Goal: Task Accomplishment & Management: Use online tool/utility

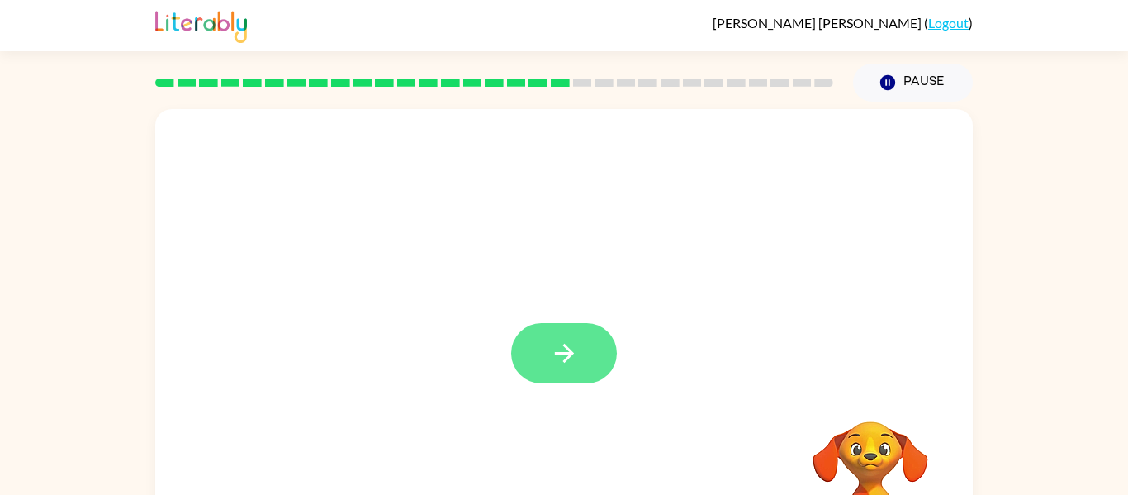
click at [550, 338] on icon "button" at bounding box center [564, 352] width 29 height 29
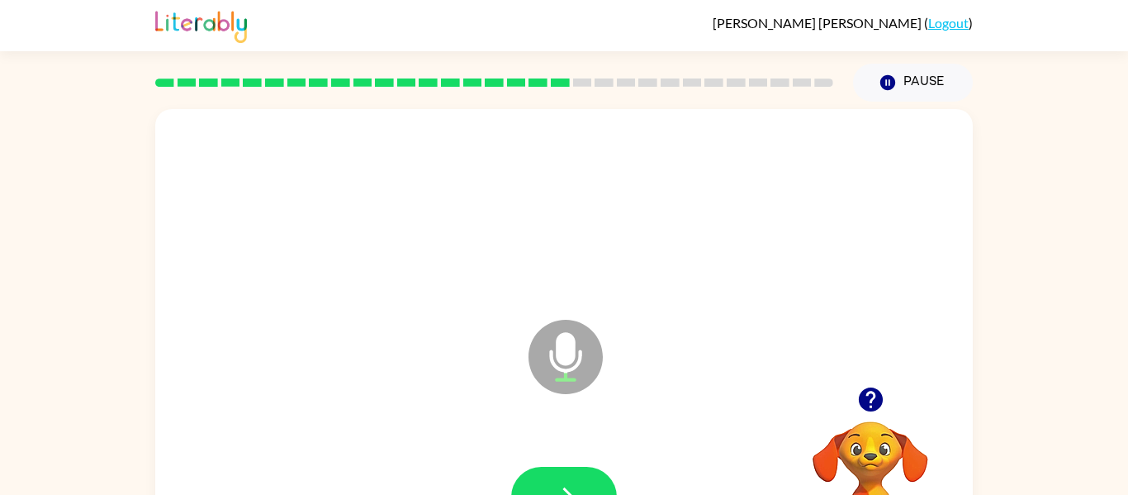
click at [872, 404] on icon "button" at bounding box center [870, 399] width 24 height 24
click at [563, 483] on icon "button" at bounding box center [564, 496] width 29 height 29
click at [564, 482] on icon "button" at bounding box center [564, 496] width 29 height 29
click at [873, 395] on icon "button" at bounding box center [870, 399] width 29 height 29
click at [550, 480] on button "button" at bounding box center [564, 496] width 106 height 60
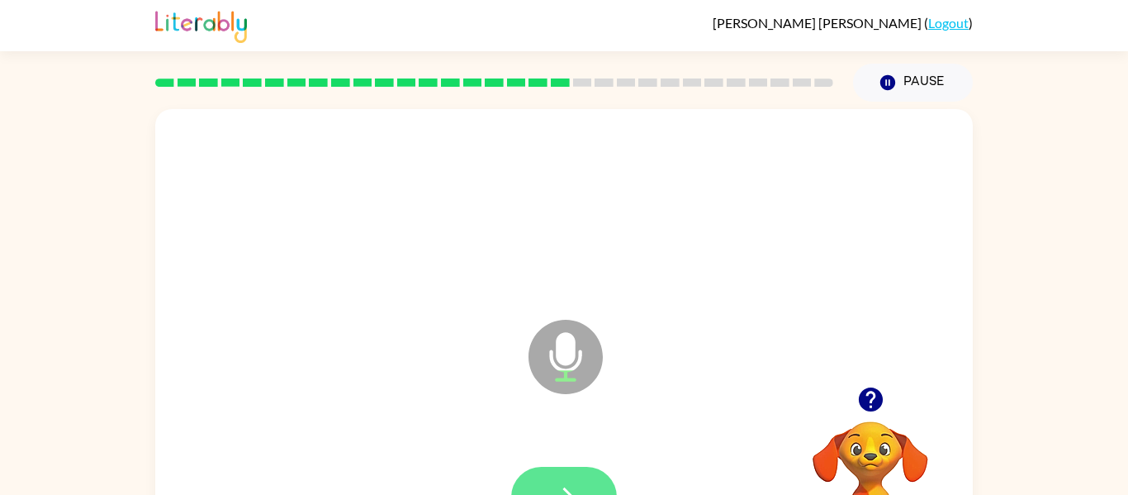
click at [590, 480] on button "button" at bounding box center [564, 496] width 106 height 60
click at [556, 475] on button "button" at bounding box center [564, 496] width 106 height 60
click at [569, 485] on icon "button" at bounding box center [564, 496] width 29 height 29
click at [542, 476] on button "button" at bounding box center [564, 496] width 106 height 60
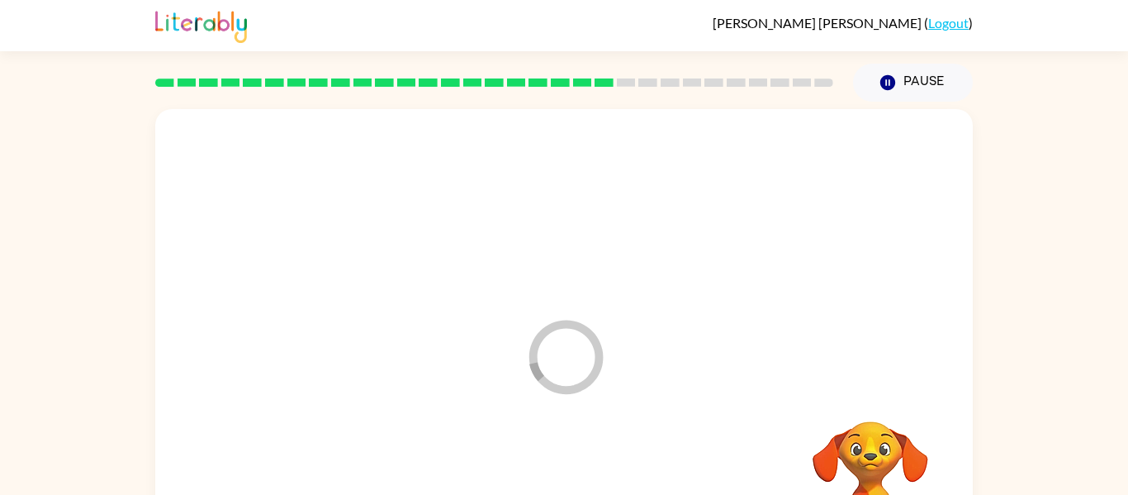
click at [542, 476] on div at bounding box center [564, 496] width 784 height 135
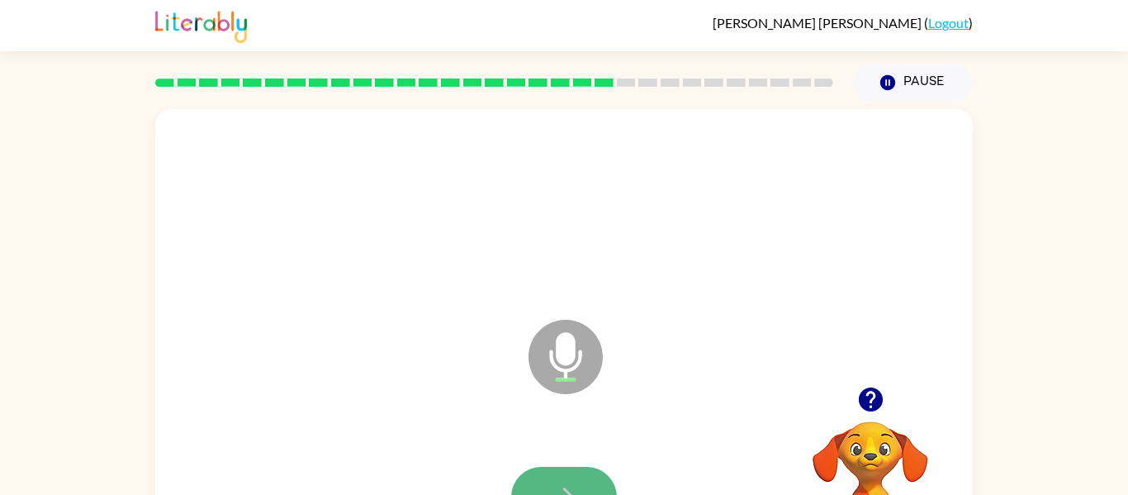
click at [556, 480] on button "button" at bounding box center [564, 496] width 106 height 60
click at [588, 482] on button "button" at bounding box center [564, 496] width 106 height 60
click at [563, 482] on icon "button" at bounding box center [564, 496] width 29 height 29
click at [567, 478] on button "button" at bounding box center [564, 496] width 106 height 60
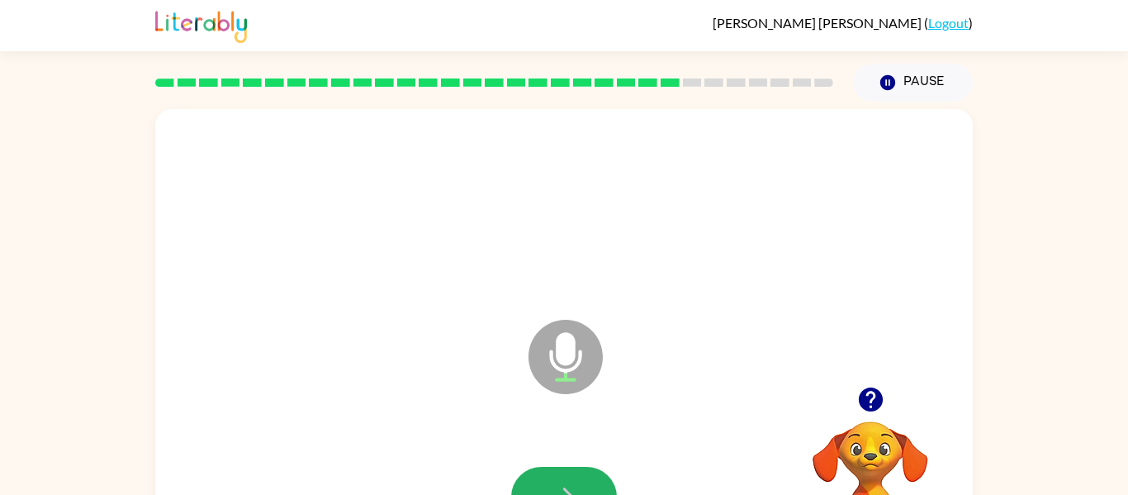
click at [567, 478] on button "button" at bounding box center [564, 496] width 106 height 60
click at [578, 485] on icon "button" at bounding box center [564, 496] width 29 height 29
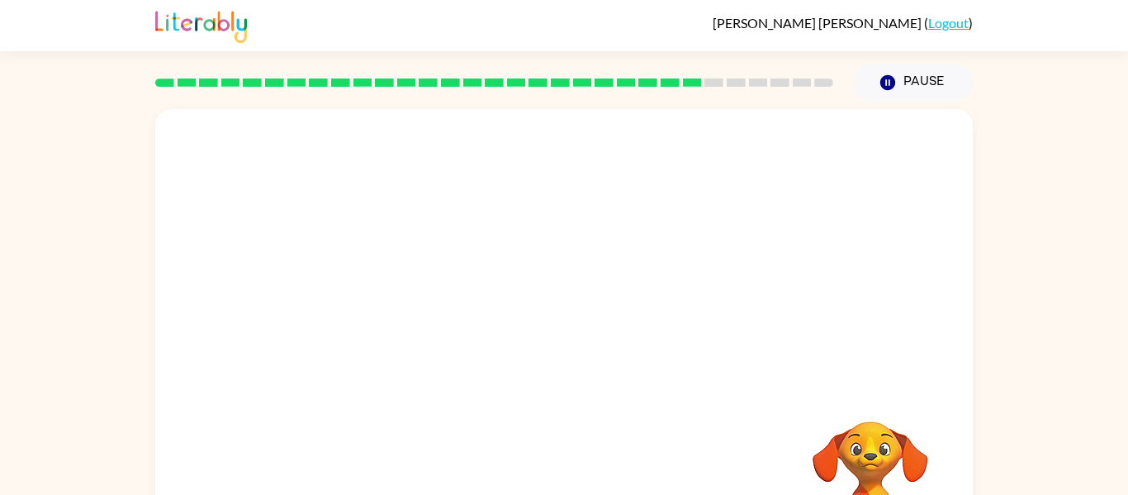
click at [578, 483] on div "Your browser must support playing .mp4 files to use Literably. Please try using…" at bounding box center [563, 344] width 817 height 471
click at [574, 321] on div at bounding box center [563, 247] width 817 height 277
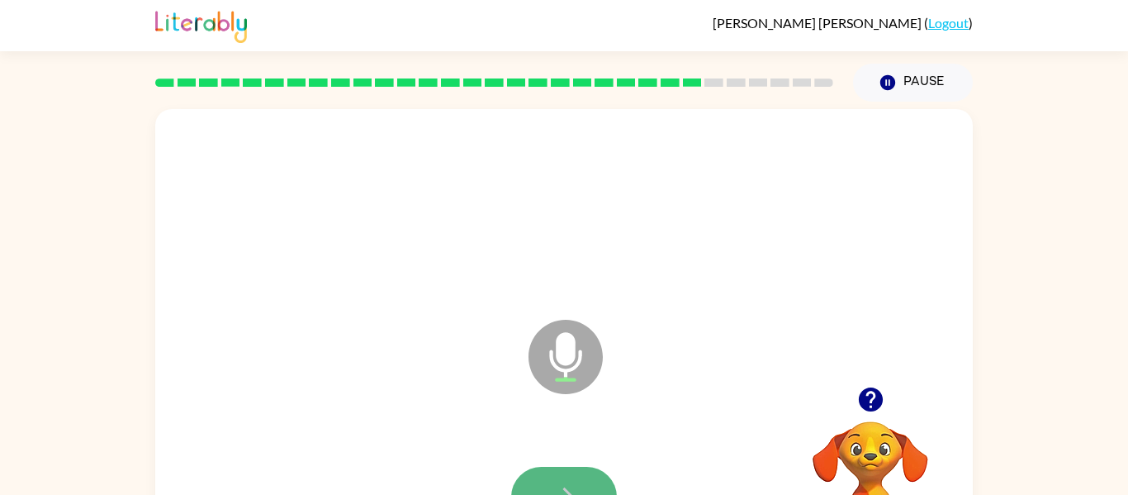
click at [561, 473] on button "button" at bounding box center [564, 496] width 106 height 60
click at [542, 476] on button "button" at bounding box center [564, 496] width 106 height 60
click at [580, 476] on button "button" at bounding box center [564, 496] width 106 height 60
click at [580, 485] on button "button" at bounding box center [564, 496] width 106 height 60
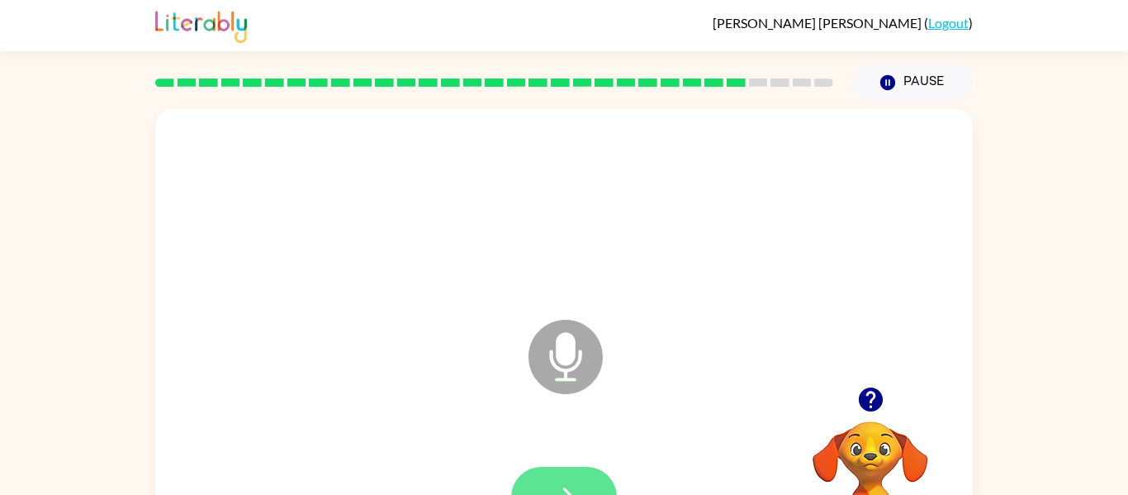
click at [583, 485] on button "button" at bounding box center [564, 496] width 106 height 60
click at [579, 478] on button "button" at bounding box center [564, 496] width 106 height 60
click at [581, 480] on button "button" at bounding box center [564, 496] width 106 height 60
click at [872, 395] on icon "button" at bounding box center [870, 399] width 29 height 29
click at [556, 473] on button "button" at bounding box center [564, 496] width 106 height 60
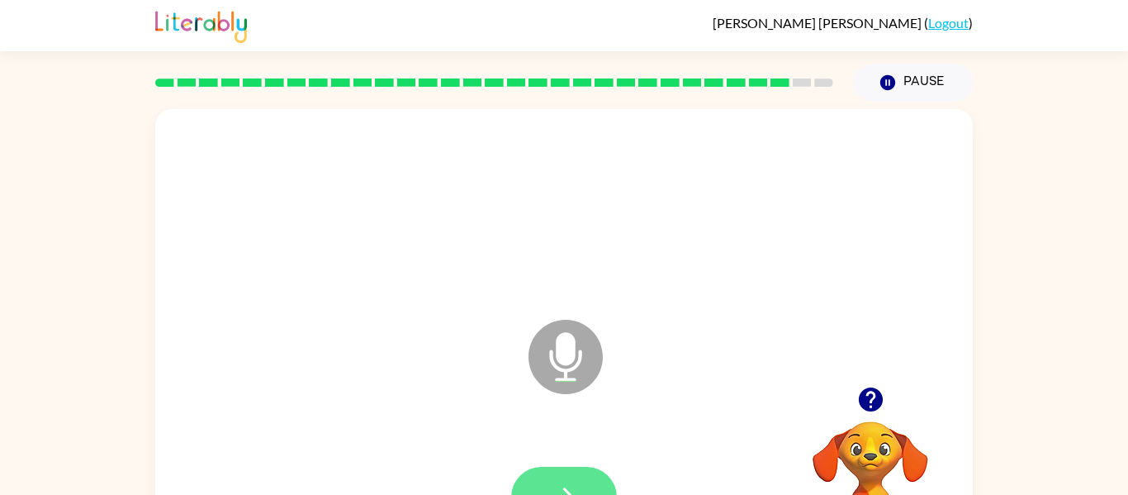
click at [552, 482] on icon "button" at bounding box center [564, 496] width 29 height 29
click at [874, 440] on video "Your browser must support playing .mp4 files to use Literably. Please try using…" at bounding box center [870, 477] width 165 height 165
click at [872, 401] on icon "button" at bounding box center [870, 399] width 24 height 24
click at [547, 479] on button "button" at bounding box center [564, 496] width 106 height 60
click at [580, 485] on button "button" at bounding box center [564, 496] width 106 height 60
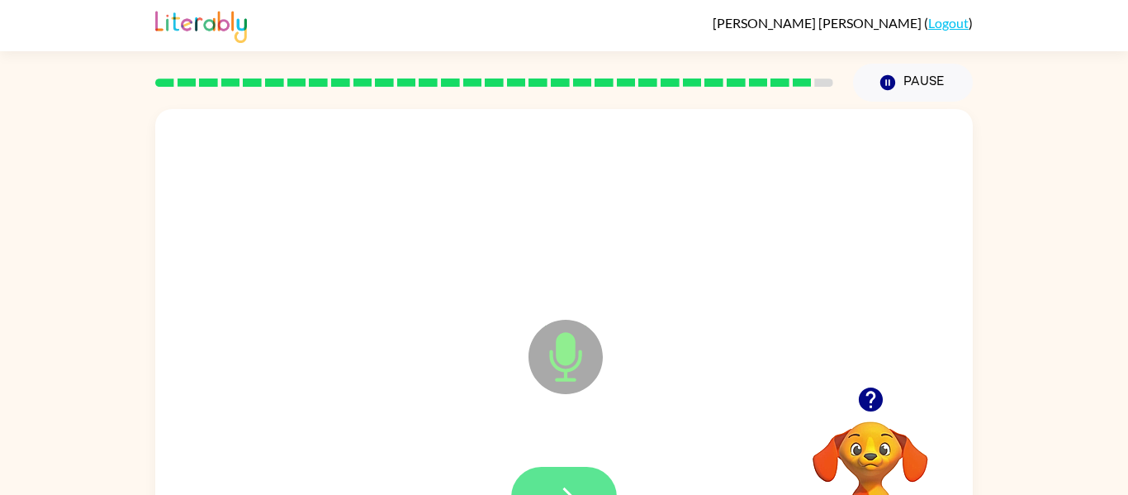
click at [565, 484] on icon "button" at bounding box center [564, 496] width 29 height 29
